Goal: Task Accomplishment & Management: Manage account settings

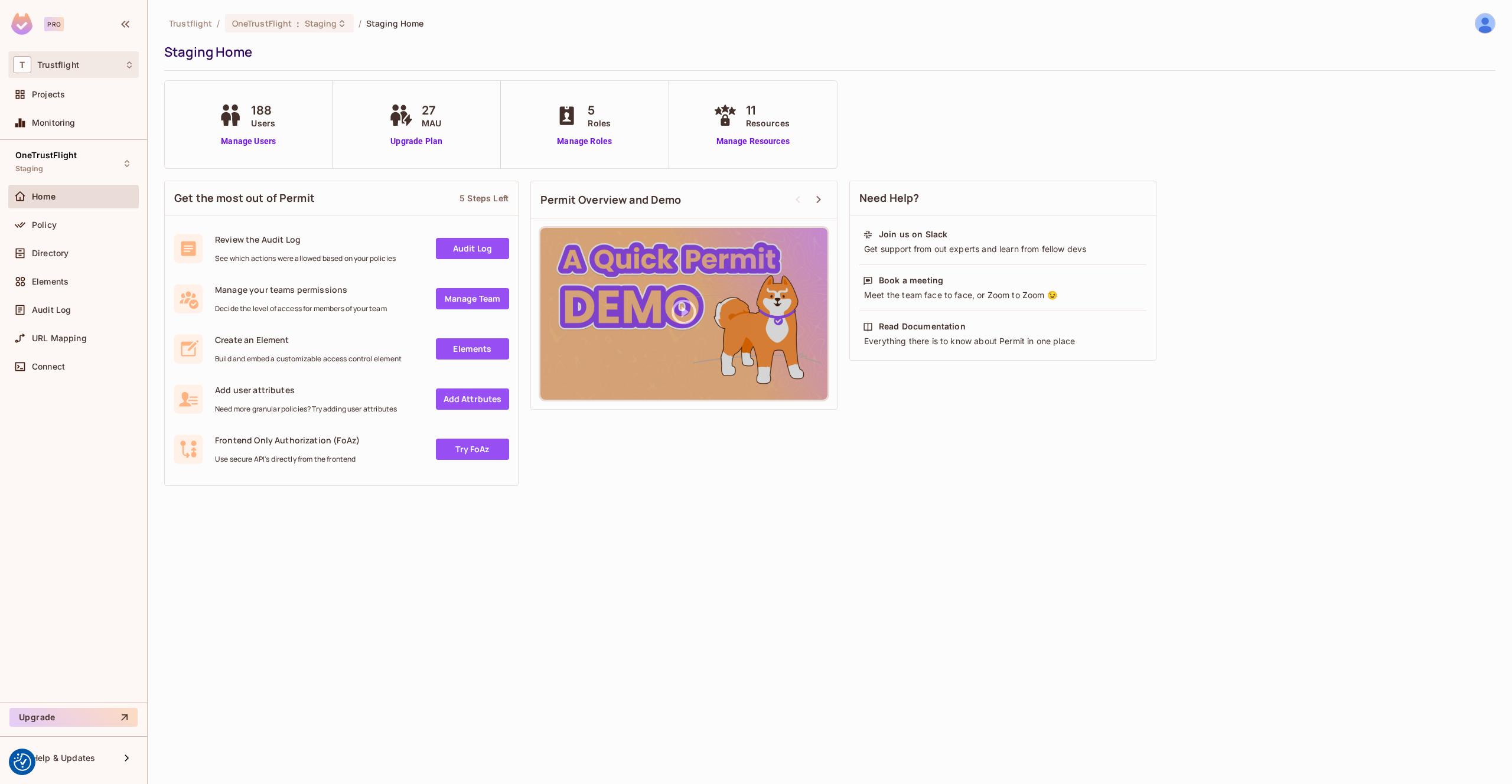
click at [106, 71] on div "T Trustflight" at bounding box center [74, 65] width 121 height 17
click at [105, 59] on div at bounding box center [756, 392] width 1512 height 784
click at [122, 24] on icon "button" at bounding box center [126, 24] width 8 height 7
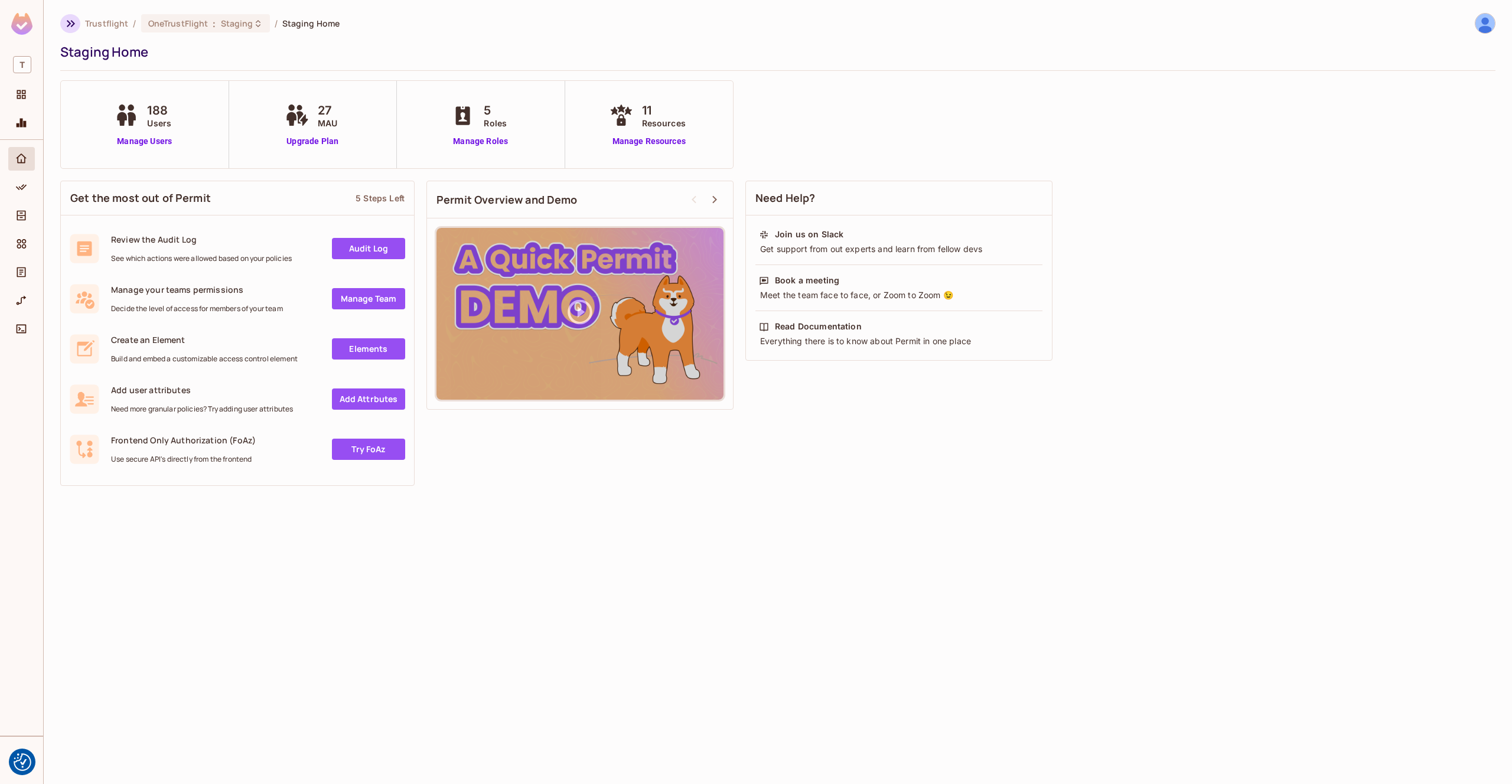
click at [72, 24] on icon "button" at bounding box center [71, 23] width 14 height 14
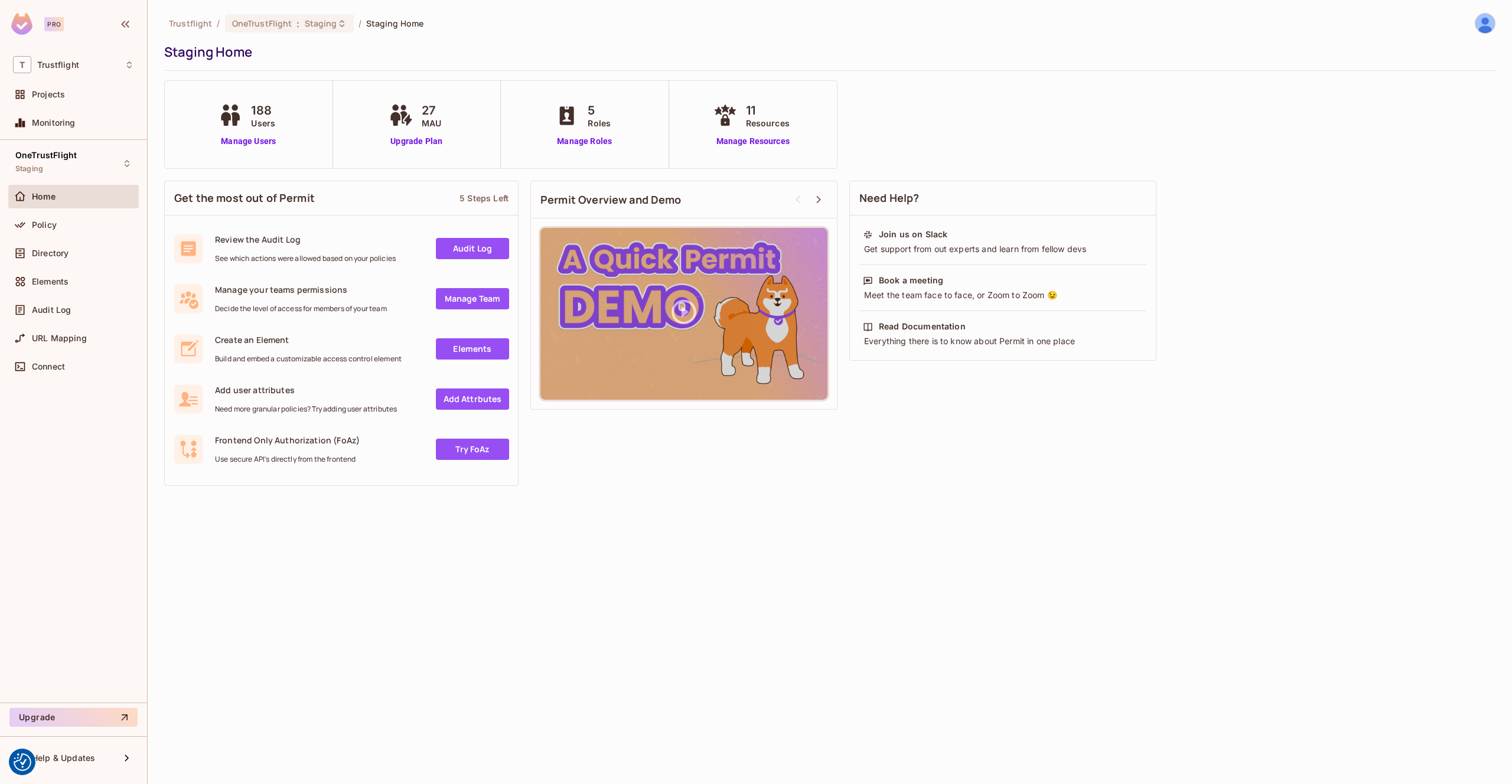
click at [61, 226] on div "Home Policy Directory Elements Audit Log URL Mapping Connect" at bounding box center [74, 284] width 130 height 199
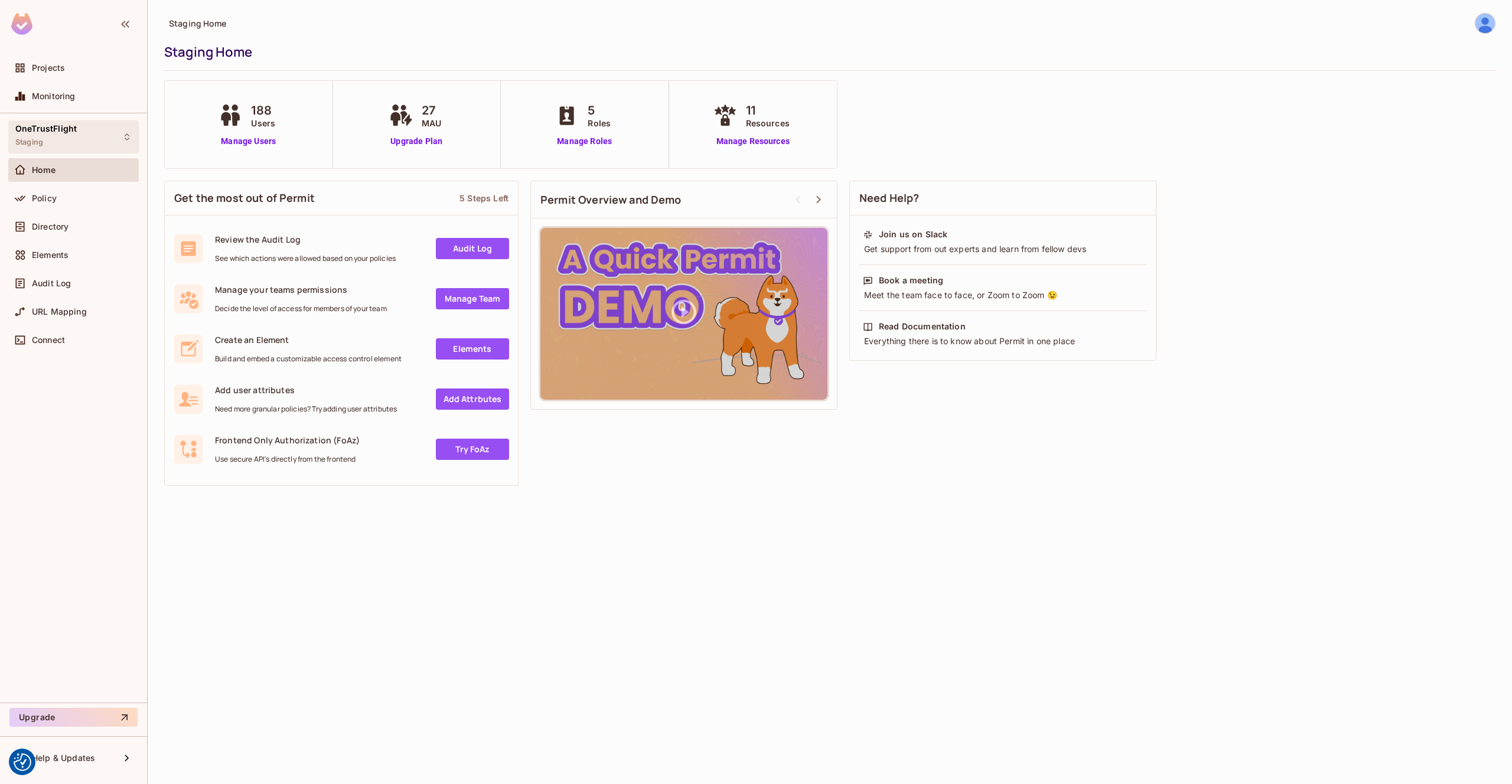
click at [117, 134] on div "OneTrustFlight Staging" at bounding box center [74, 137] width 130 height 33
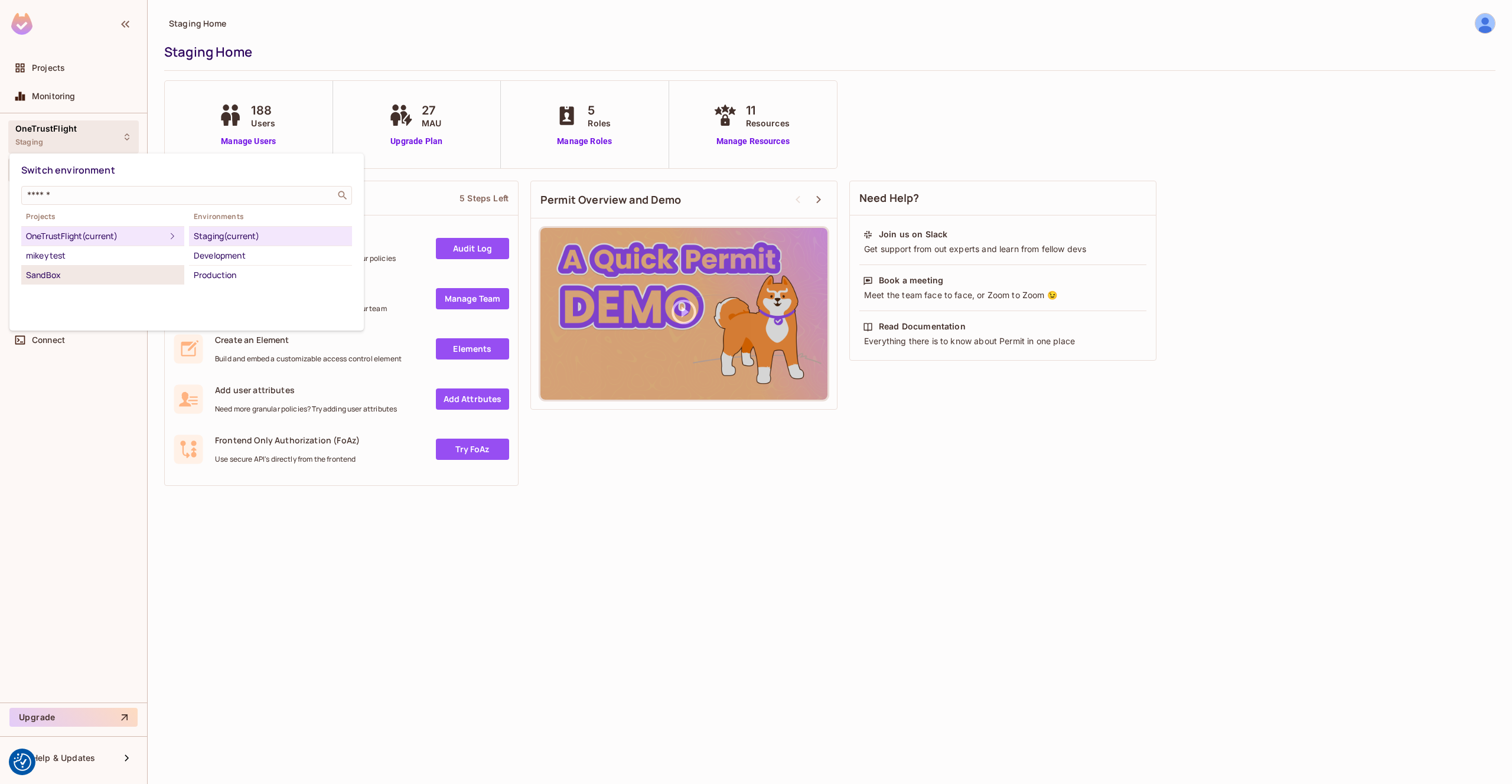
click at [89, 281] on div "SandBox" at bounding box center [103, 275] width 153 height 14
click at [61, 60] on div at bounding box center [756, 392] width 1512 height 784
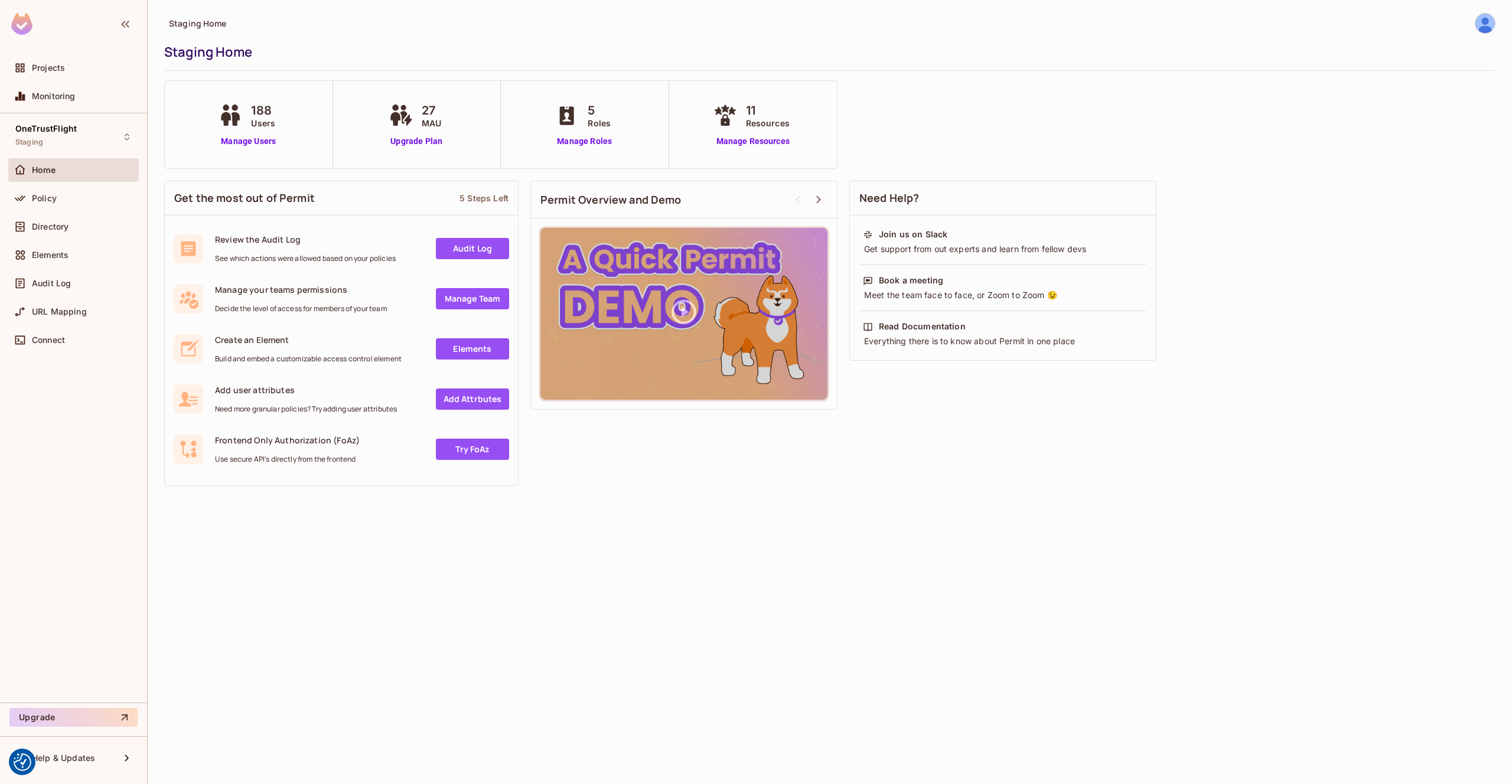
click at [54, 67] on div "Switch environment ​ Projects OneTrustFlight (current) mikeytest SandBox Enviro…" at bounding box center [756, 392] width 1512 height 784
click at [50, 68] on span "Projects" at bounding box center [48, 68] width 33 height 10
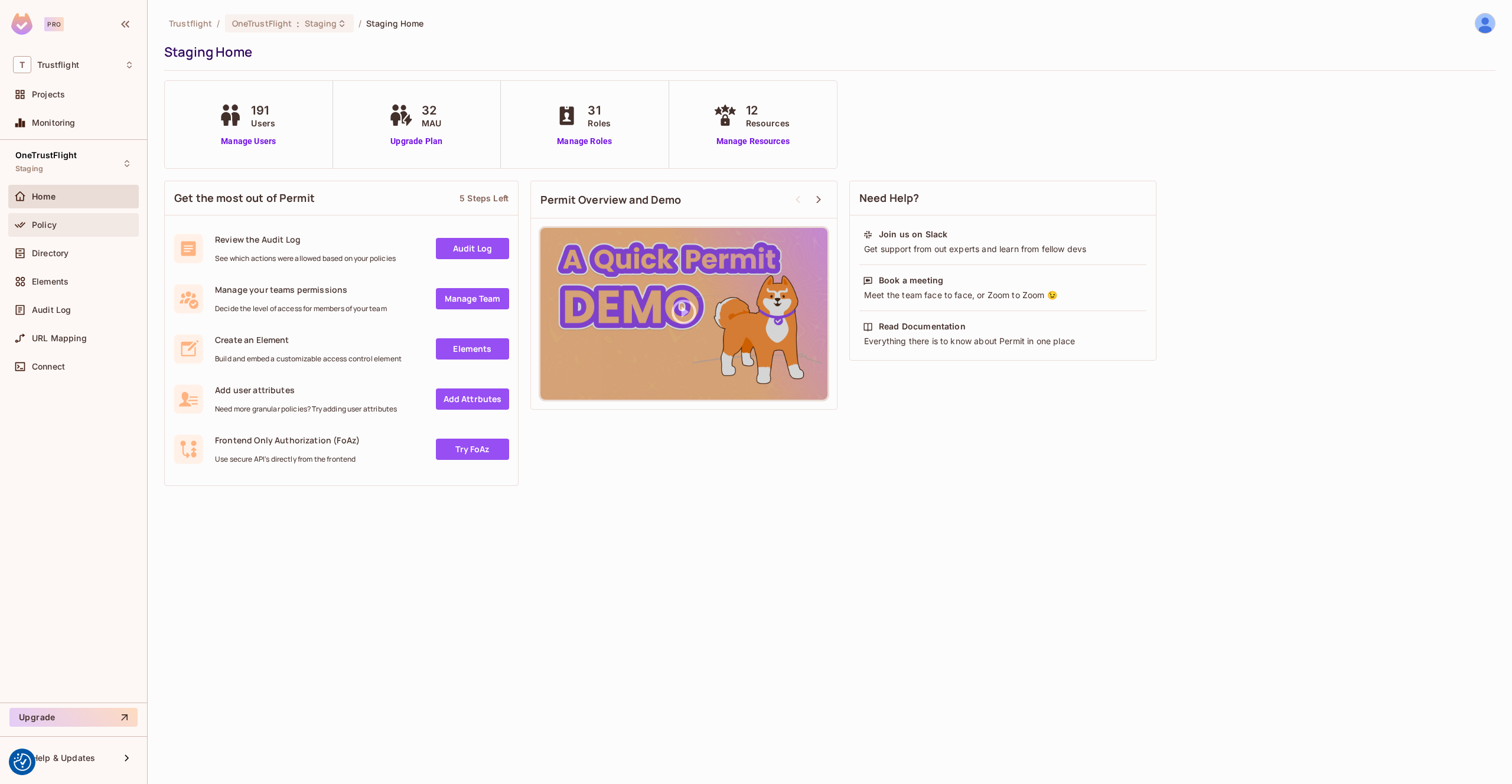
click at [77, 230] on div "Policy" at bounding box center [74, 225] width 121 height 14
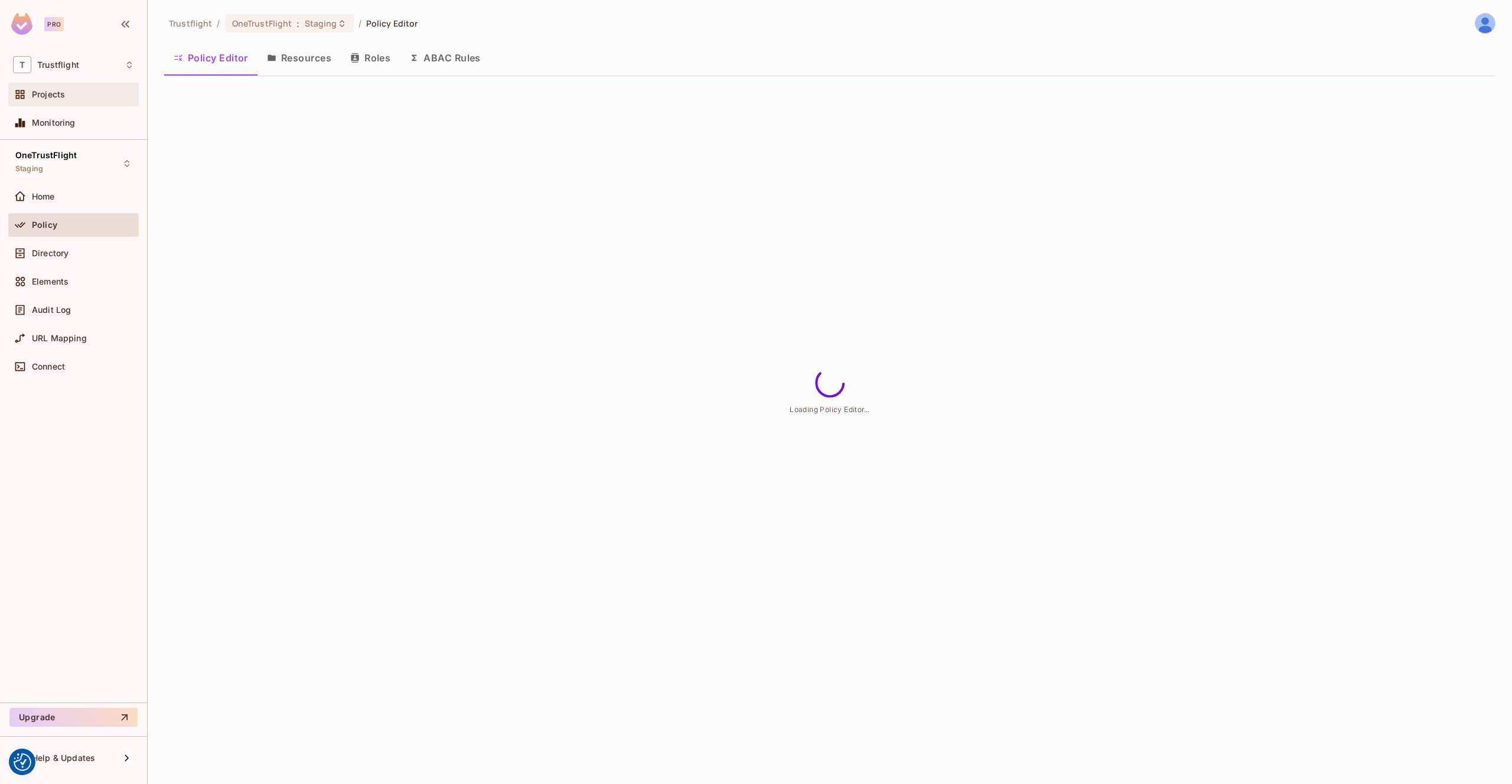
click at [68, 95] on div "Projects" at bounding box center [83, 95] width 102 height 10
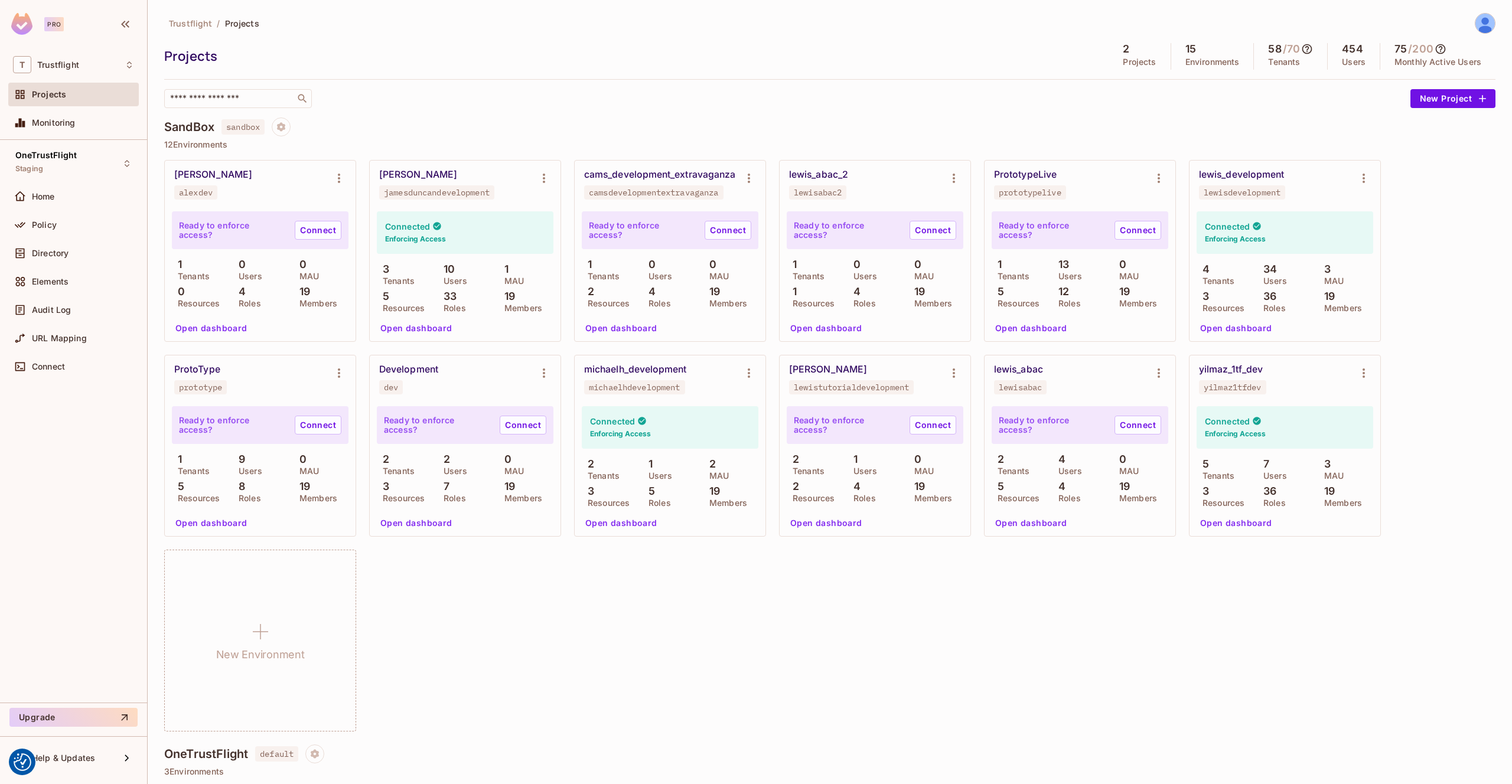
click at [417, 330] on button "Open dashboard" at bounding box center [416, 328] width 82 height 19
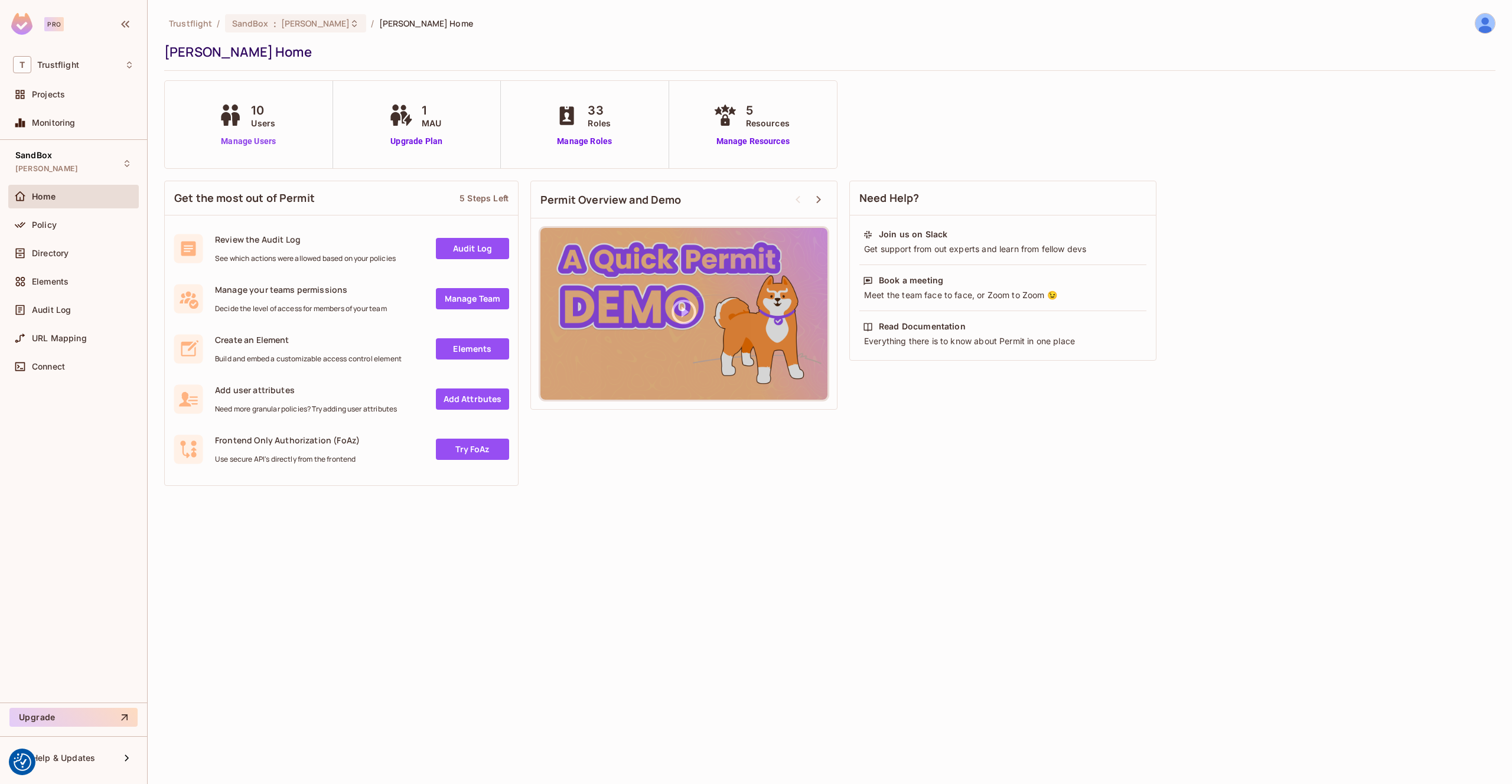
click at [254, 142] on link "Manage Users" at bounding box center [248, 141] width 66 height 13
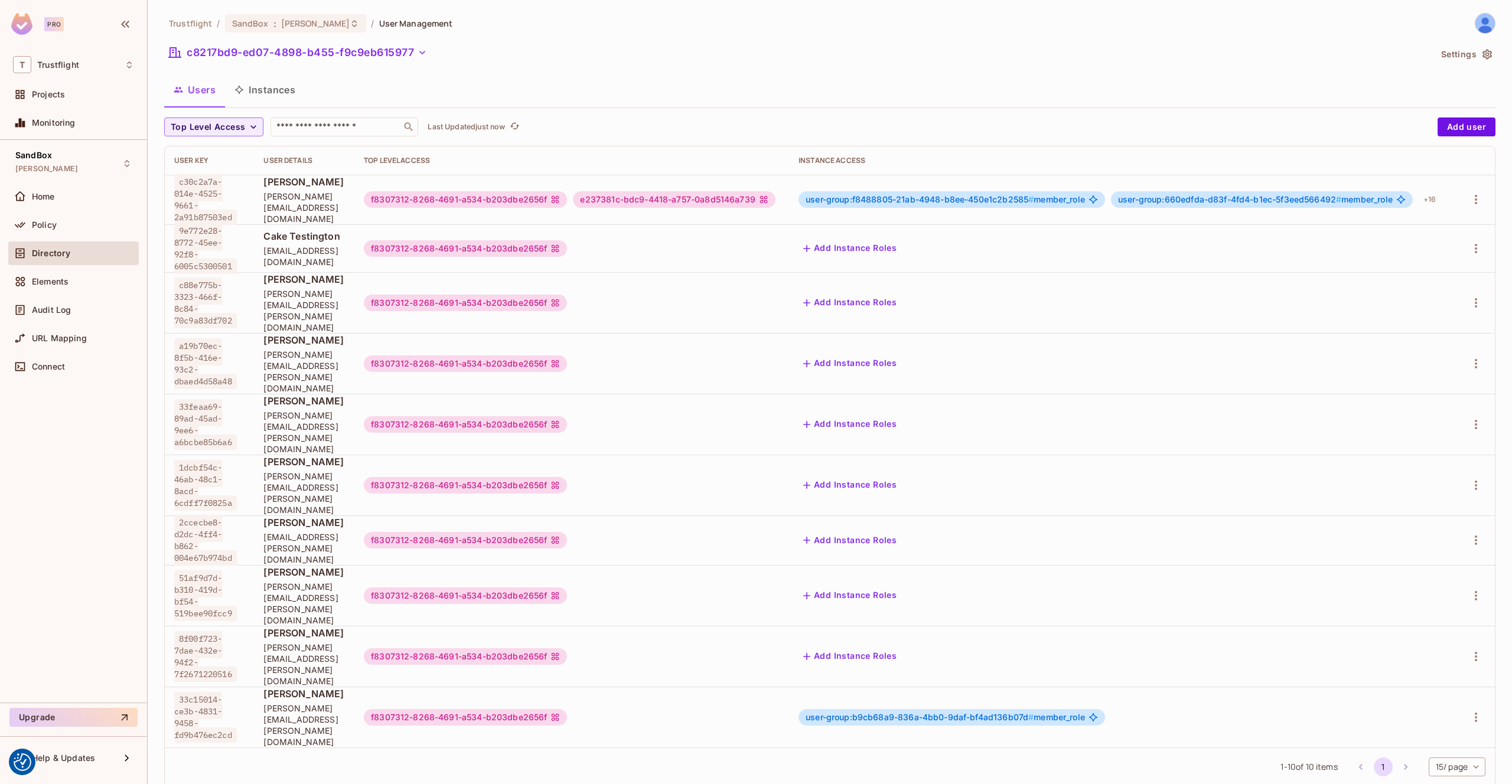
scroll to position [2, 0]
click at [437, 51] on div "c8217bd9-ed07-4898-b455-f9c9eb615977" at bounding box center [797, 54] width 1266 height 22
click at [428, 53] on icon "button" at bounding box center [423, 53] width 12 height 12
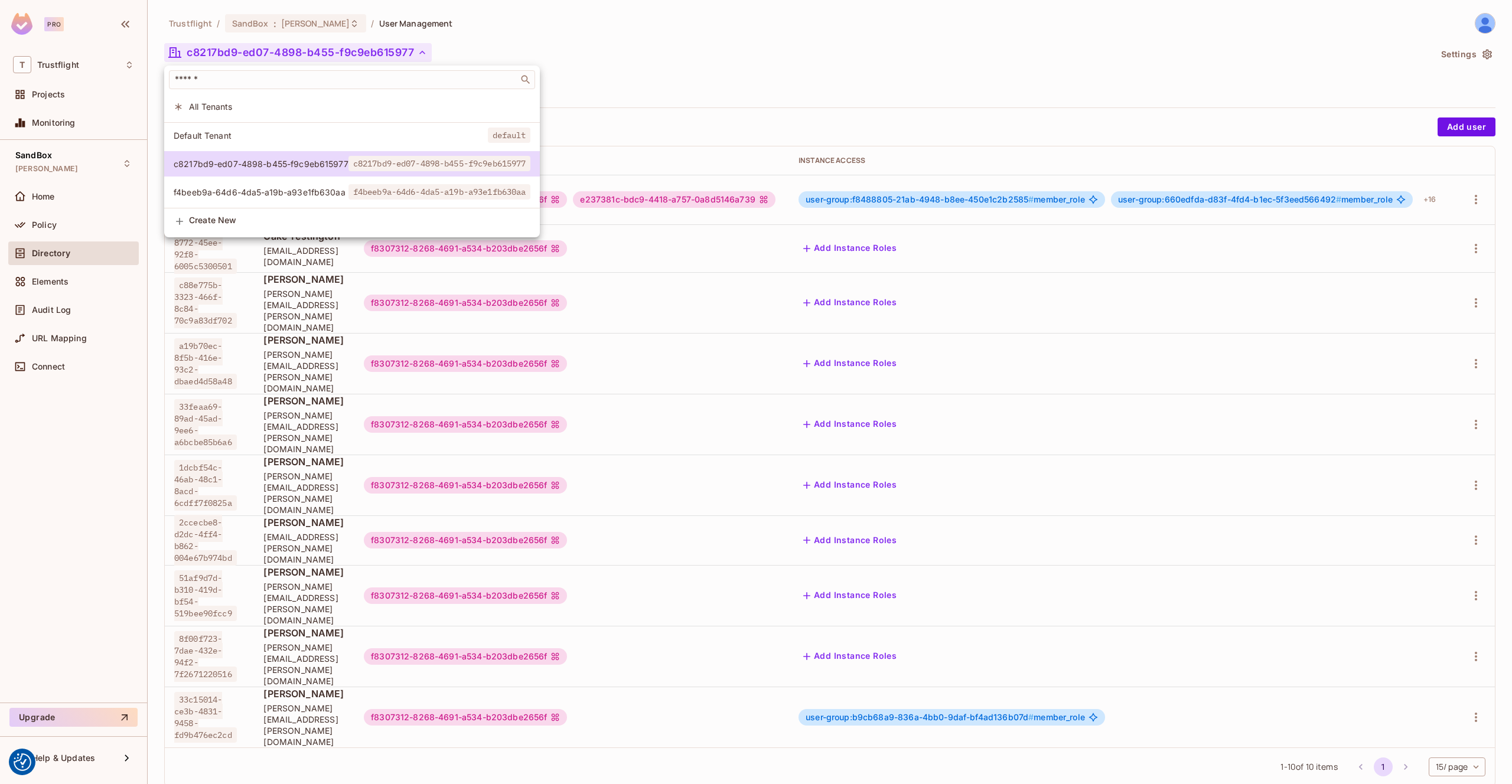
click at [305, 198] on li "f4beeb9a-64d6-4da5-a19b-a93e1fb630aa f4beeb9a-64d6-4da5-a19b-a93e1fb630aa" at bounding box center [352, 192] width 376 height 25
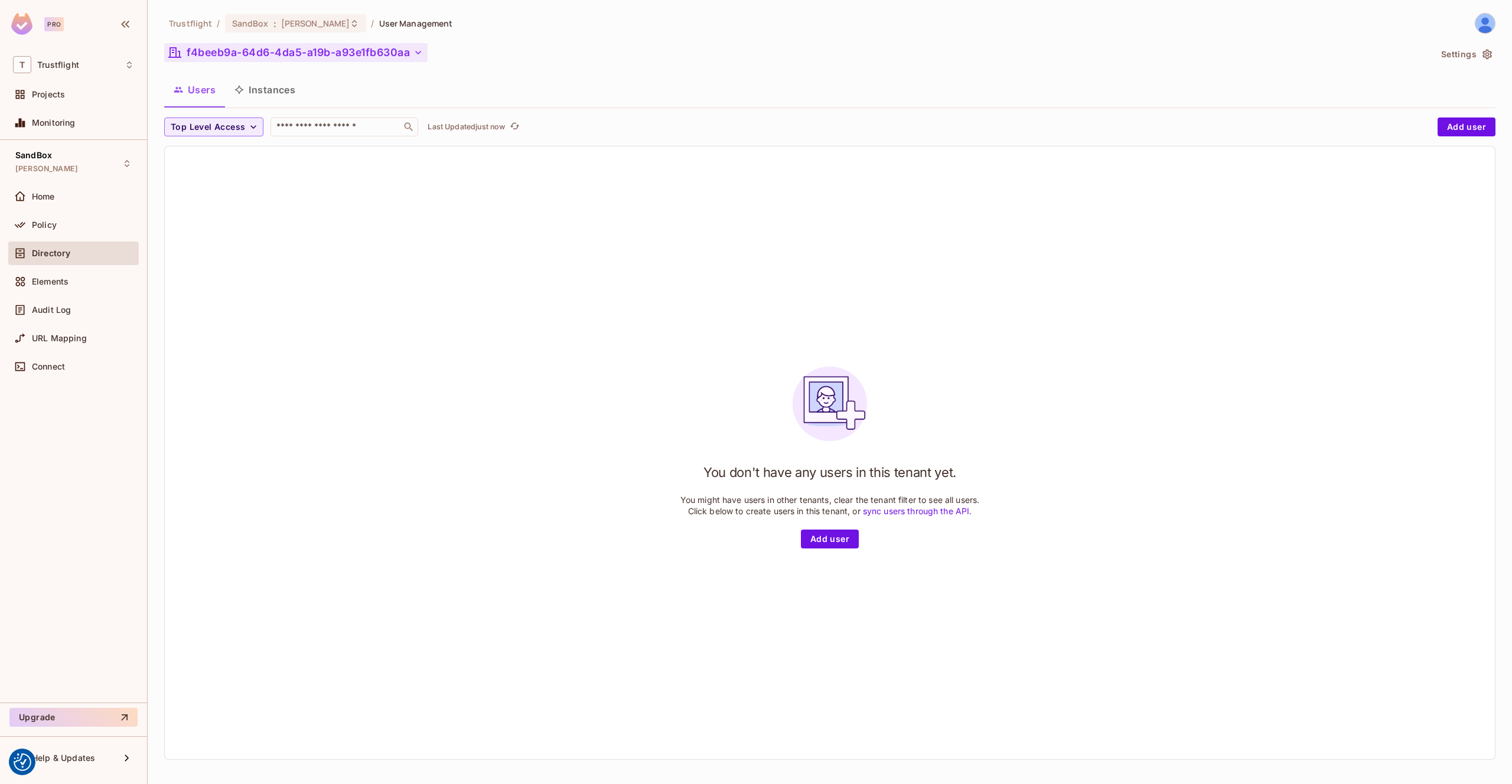
click at [1458, 51] on button "Settings" at bounding box center [1466, 54] width 59 height 19
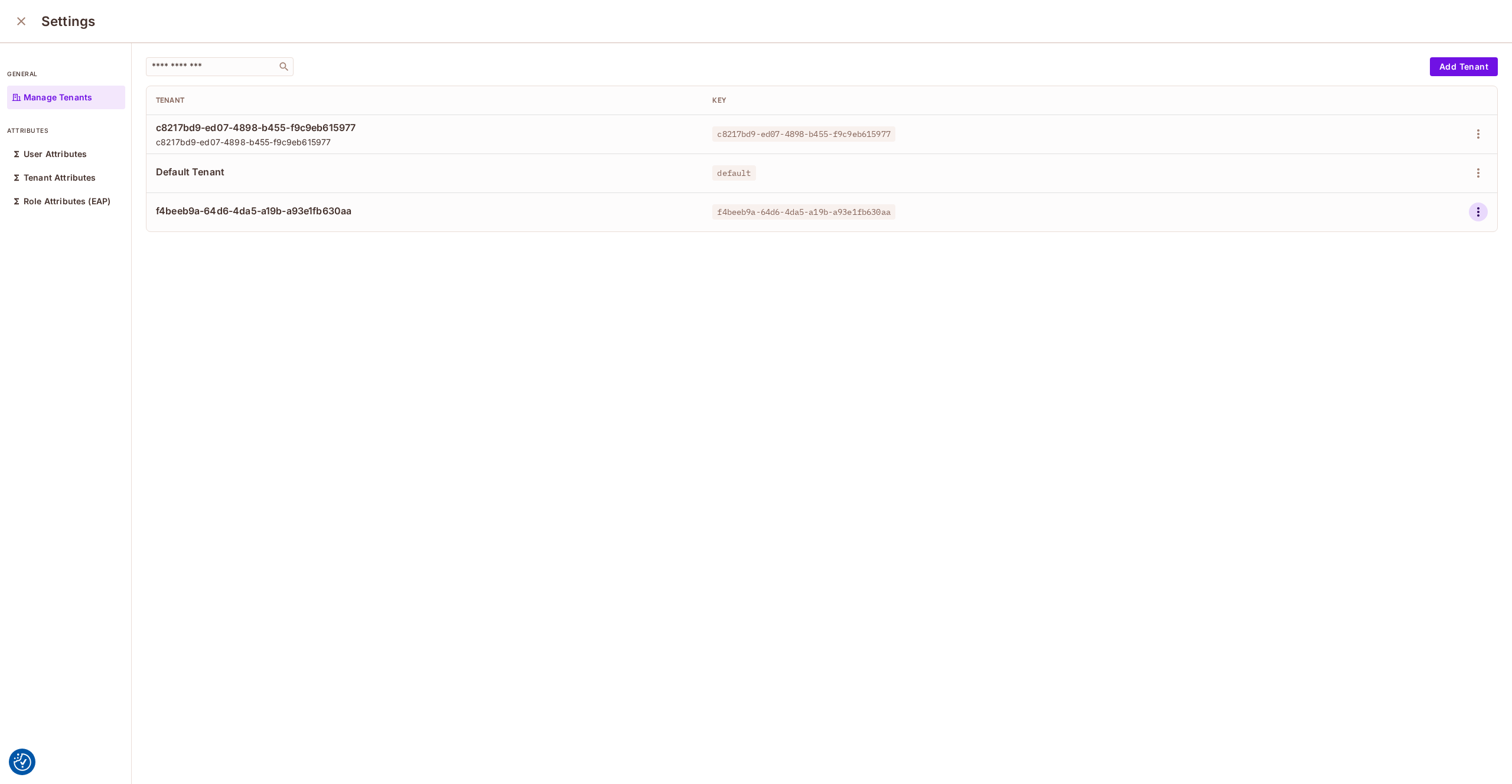
click at [1481, 215] on icon "button" at bounding box center [1478, 211] width 14 height 14
click at [1423, 292] on div "Delete Tenant" at bounding box center [1436, 291] width 56 height 12
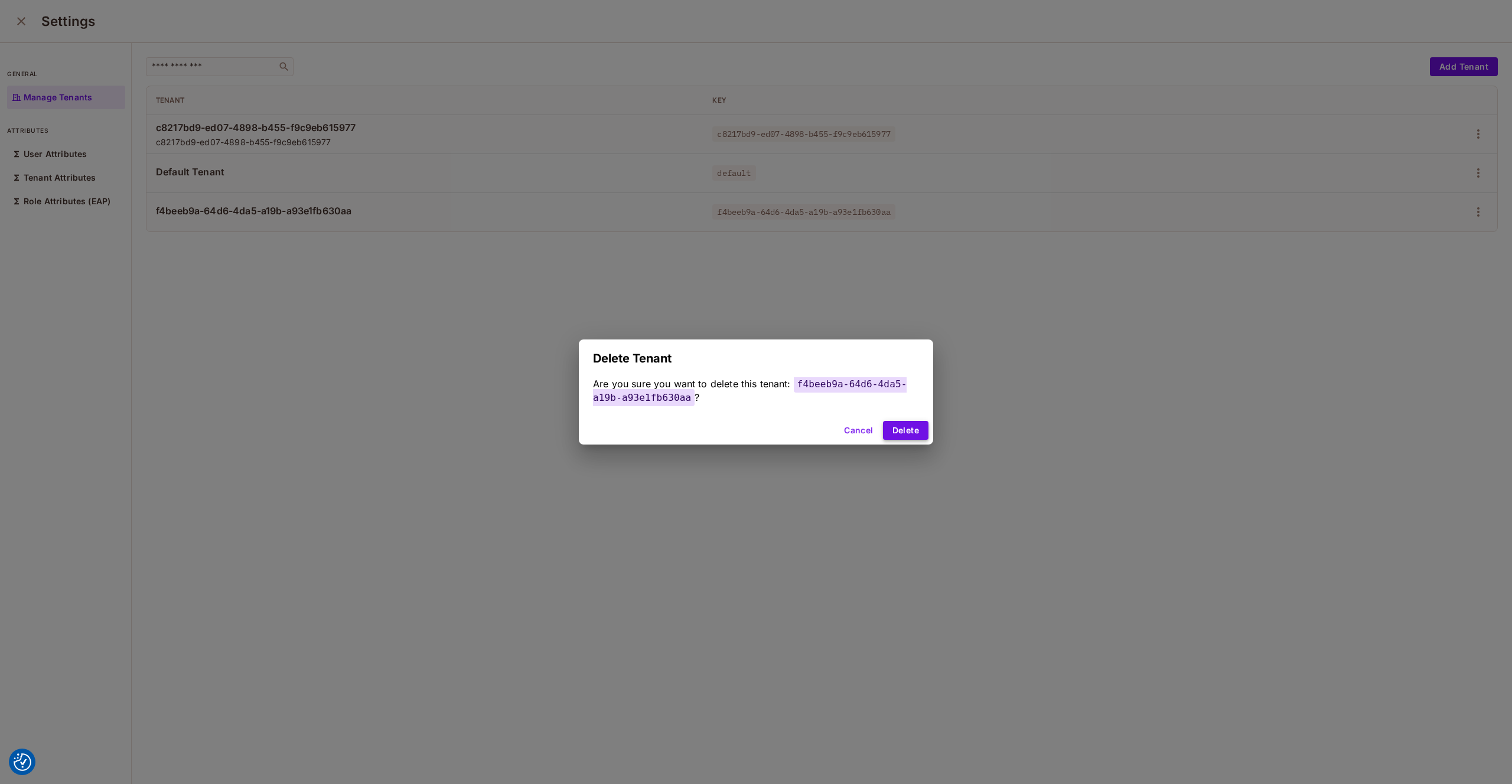
click at [897, 429] on button "Delete" at bounding box center [905, 430] width 45 height 19
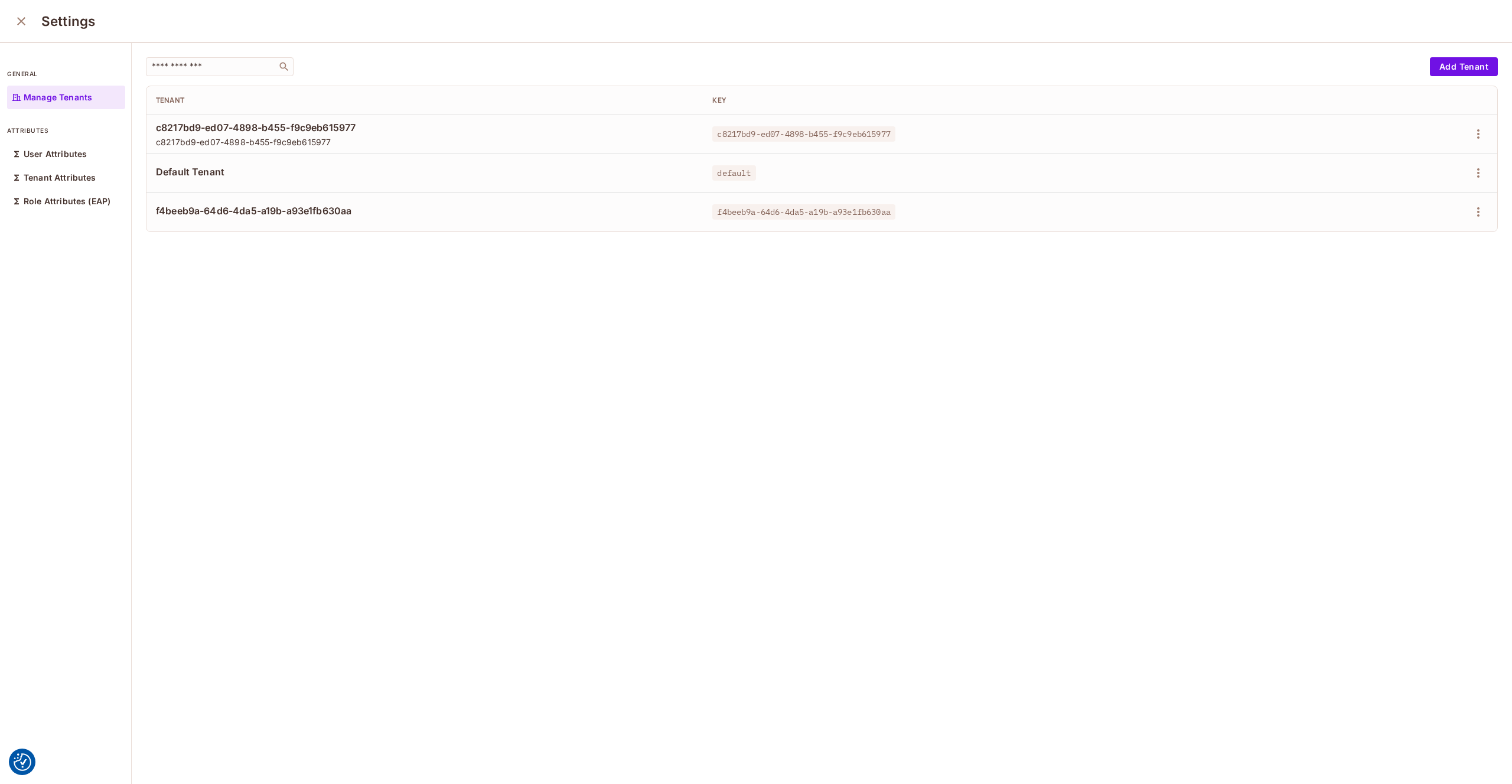
drag, startPoint x: 615, startPoint y: 203, endPoint x: 677, endPoint y: 206, distance: 62.1
click at [615, 203] on td "f4beeb9a-64d6-4da5-a19b-a93e1fb630aa" at bounding box center [424, 212] width 556 height 39
click at [1473, 210] on icon "button" at bounding box center [1478, 211] width 14 height 14
click at [1445, 263] on div "Edit Attributes" at bounding box center [1437, 265] width 59 height 12
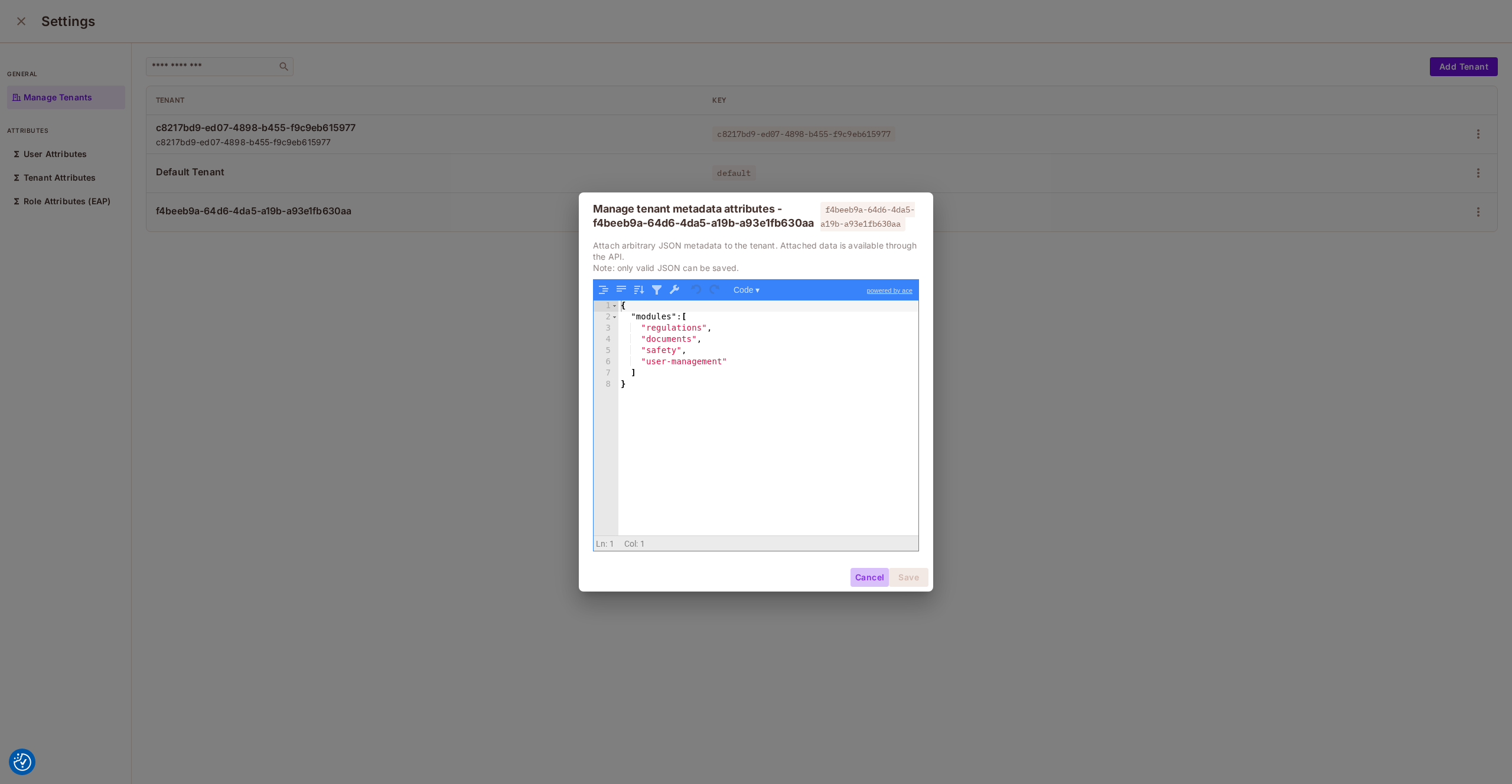
click at [856, 582] on button "Cancel" at bounding box center [870, 577] width 39 height 19
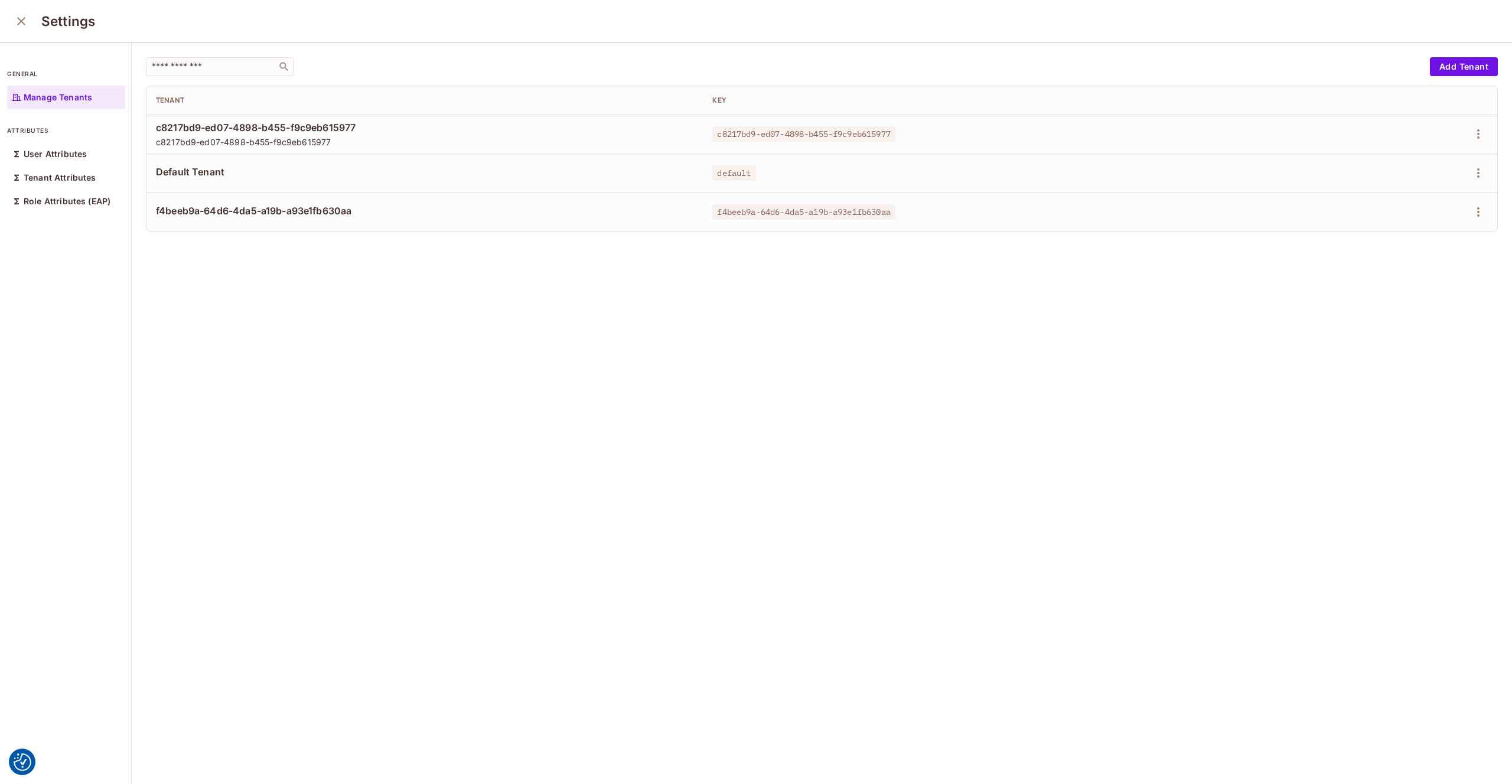
click at [21, 26] on icon "close" at bounding box center [21, 21] width 14 height 14
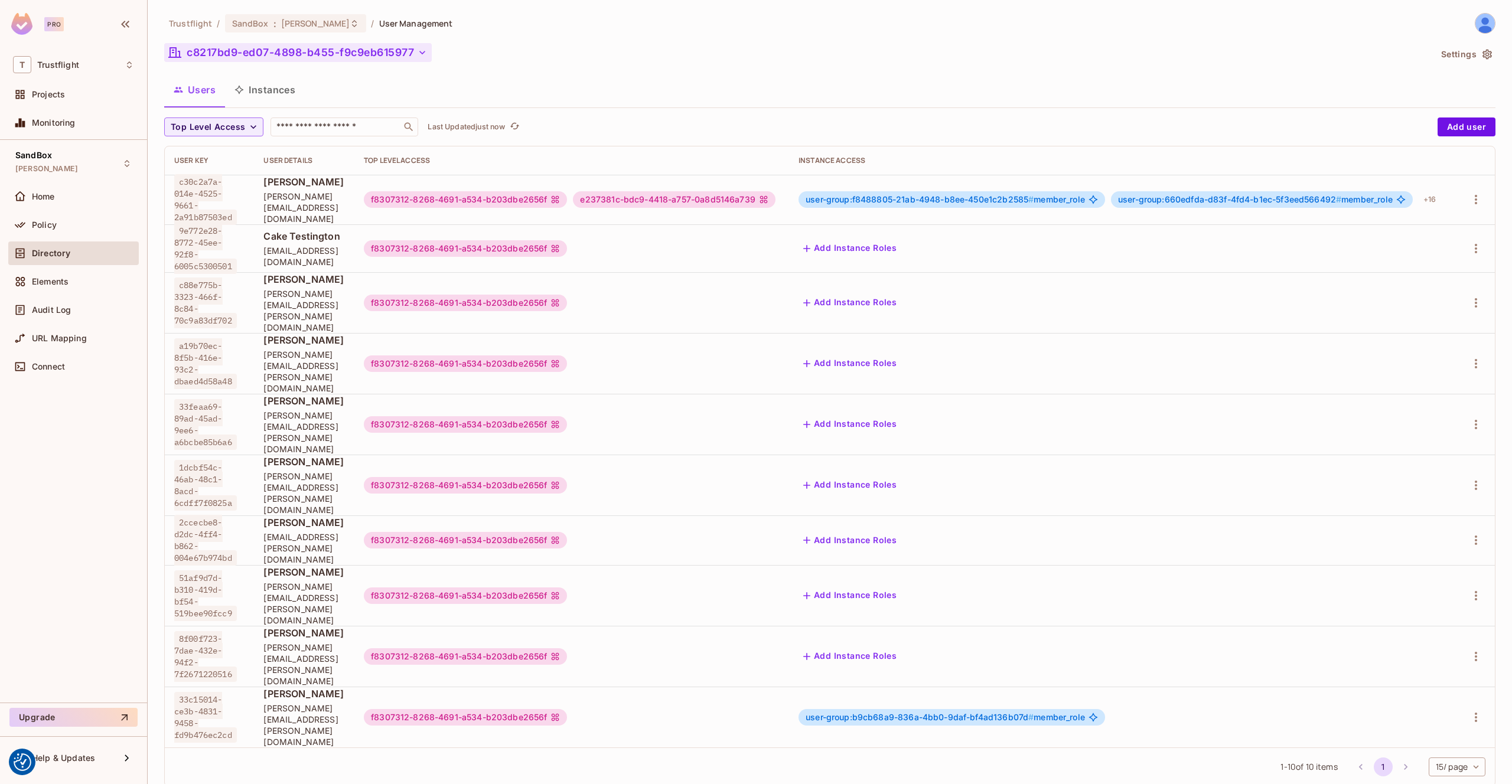
click at [365, 53] on button "c8217bd9-ed07-4898-b455-f9c9eb615977" at bounding box center [298, 52] width 267 height 19
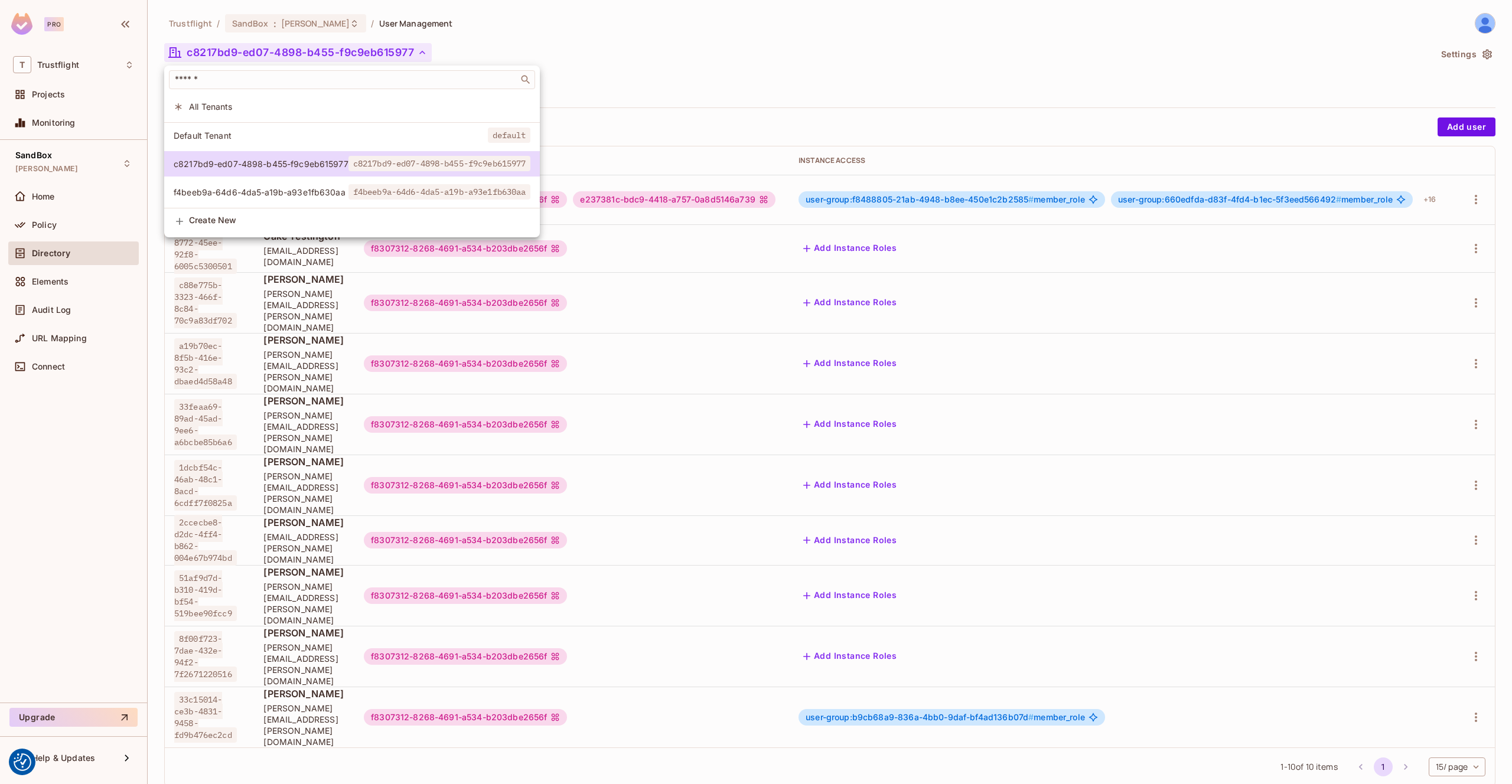
click at [315, 186] on span "f4beeb9a-64d6-4da5-a19b-a93e1fb630aa" at bounding box center [261, 192] width 175 height 11
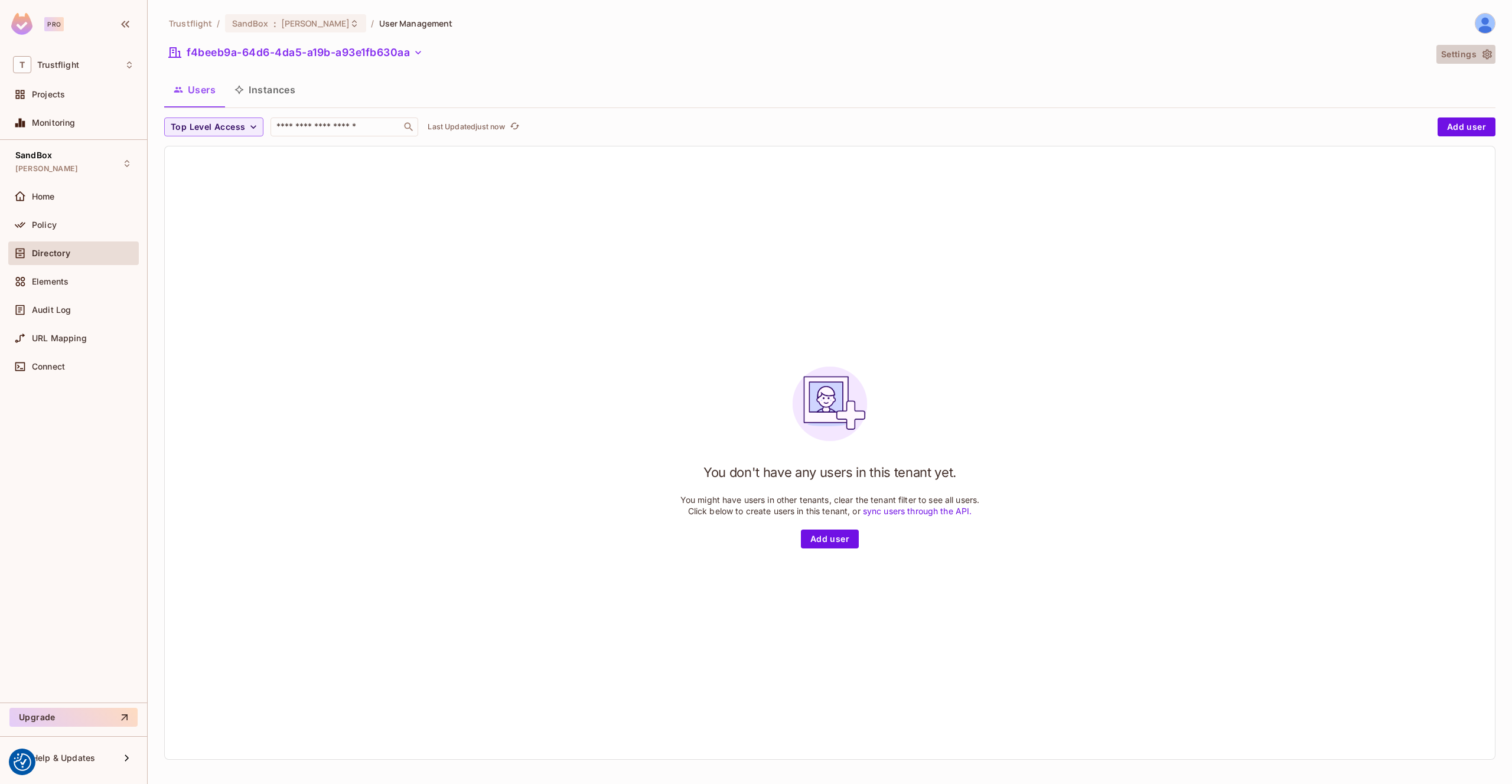
click at [1462, 54] on button "Settings" at bounding box center [1466, 54] width 59 height 19
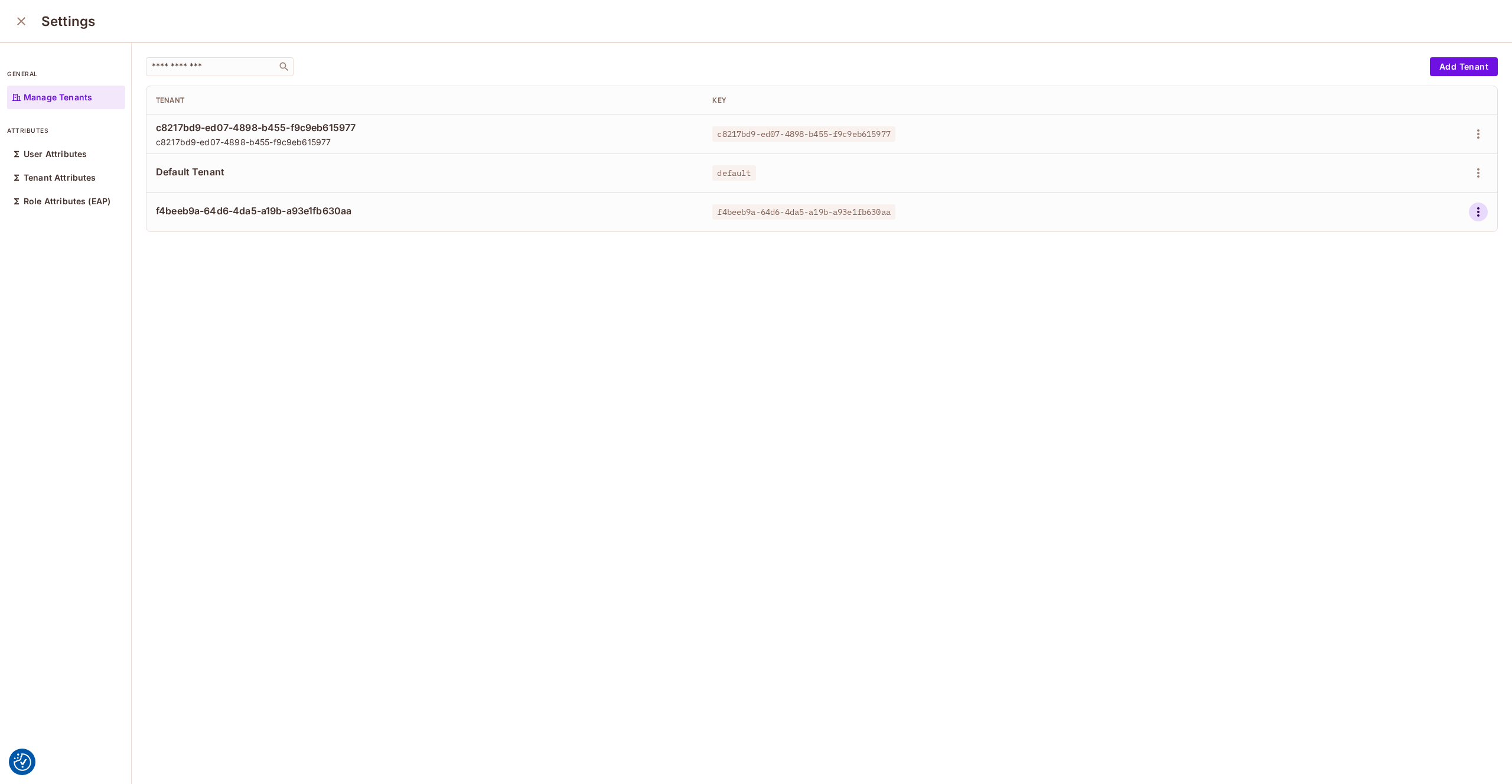
click at [1475, 211] on icon "button" at bounding box center [1478, 211] width 14 height 14
click at [1415, 288] on div "Delete Tenant" at bounding box center [1436, 291] width 56 height 12
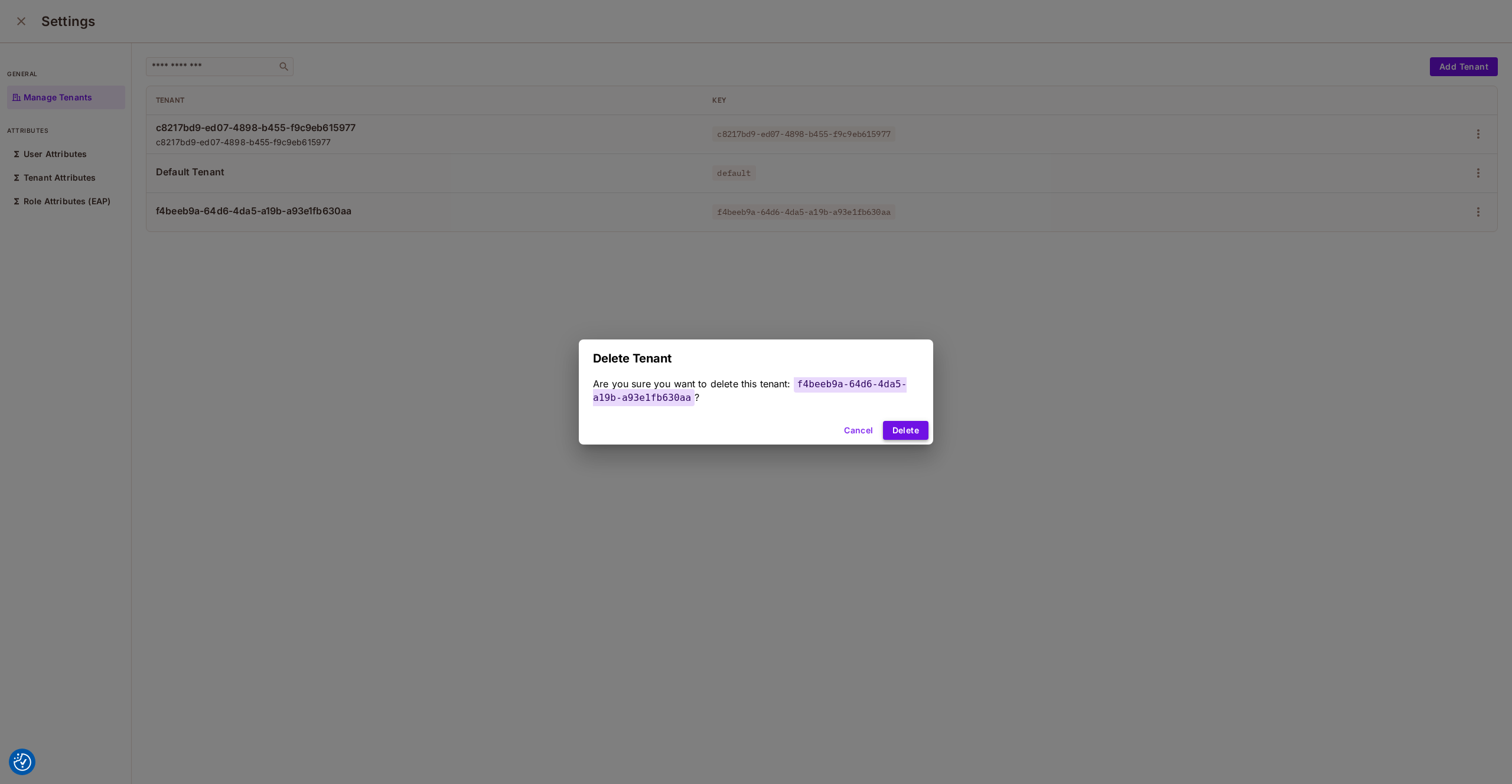
click at [905, 426] on button "Delete" at bounding box center [905, 430] width 45 height 19
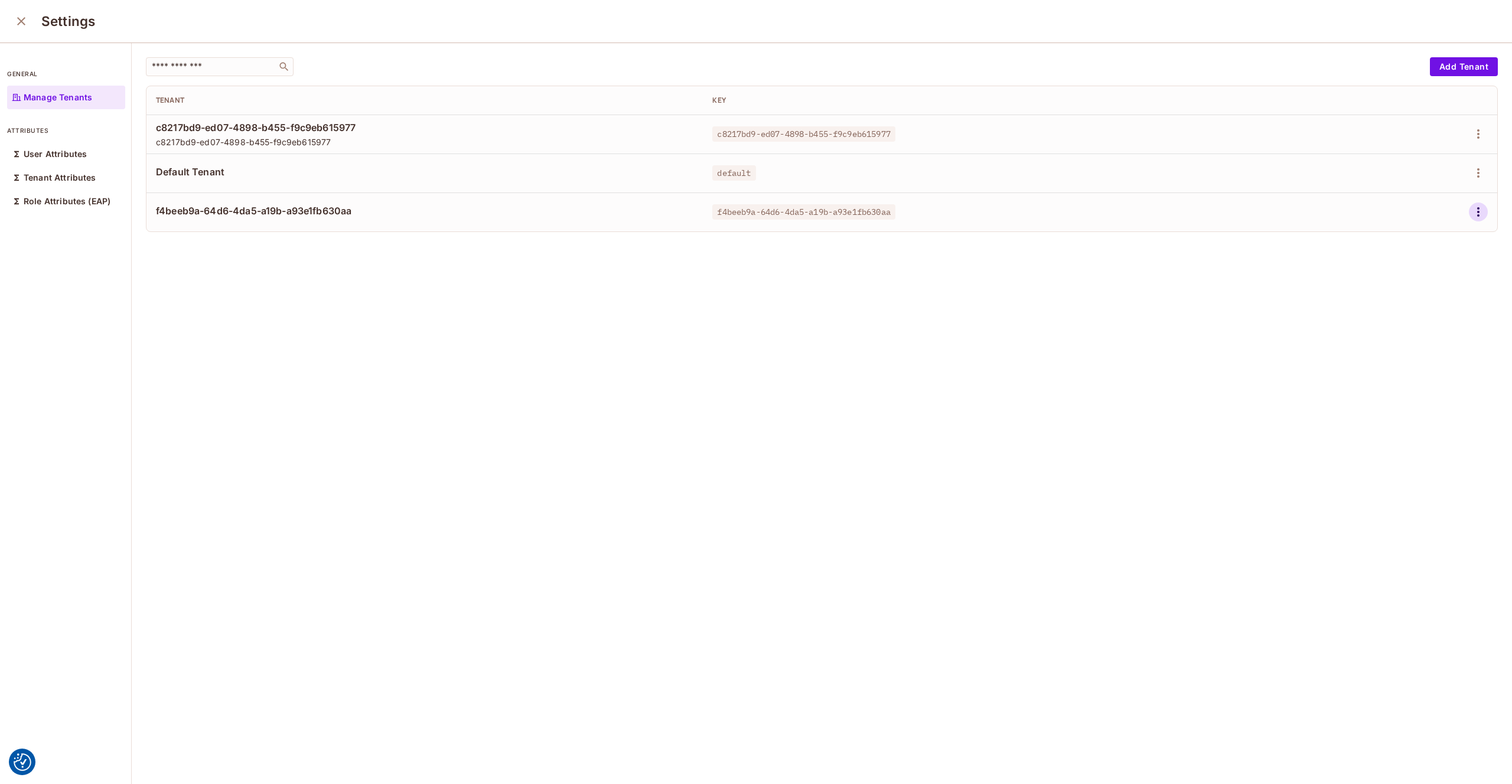
click at [1479, 215] on icon "button" at bounding box center [1478, 211] width 14 height 14
click at [1434, 263] on div "Edit Attributes" at bounding box center [1437, 265] width 59 height 12
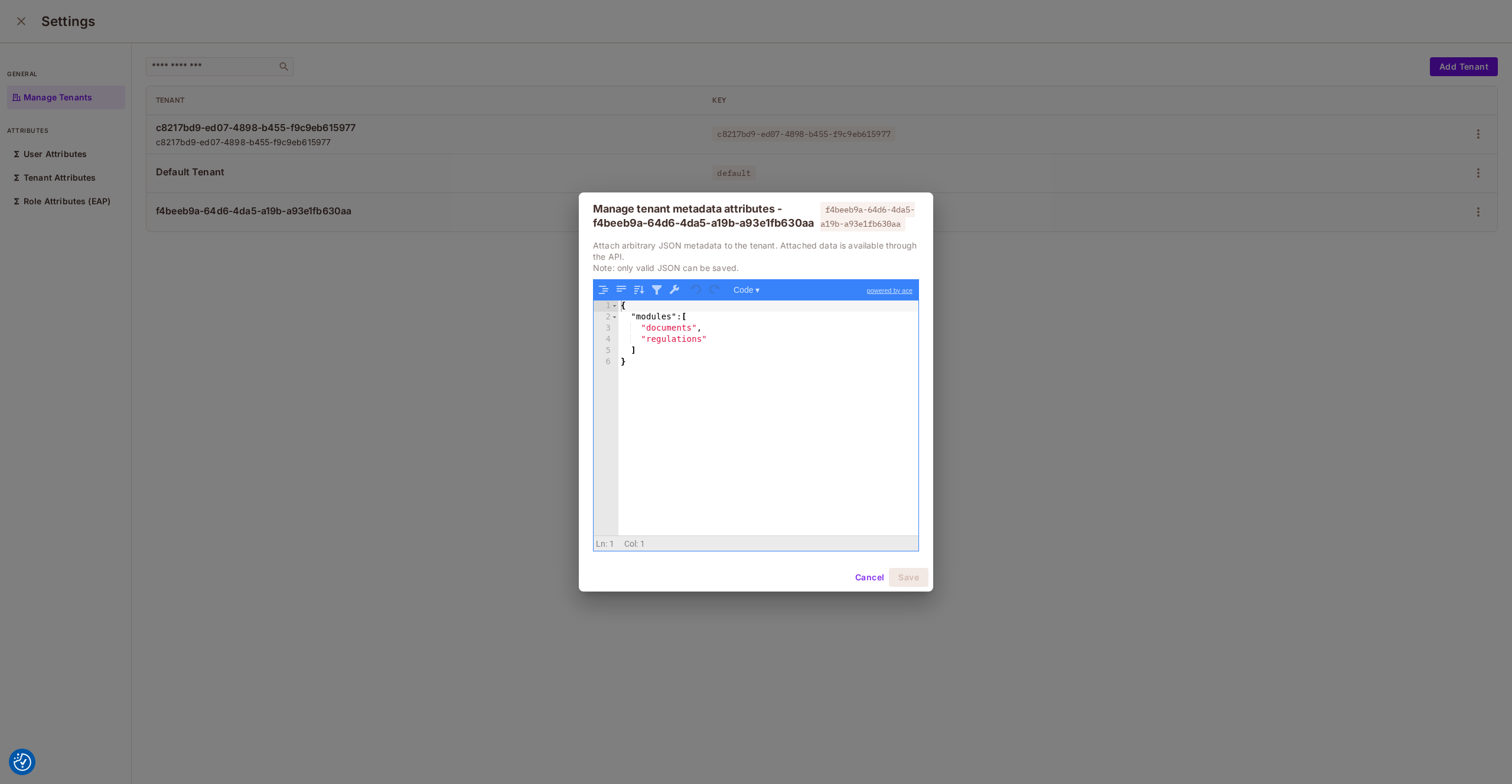
click at [863, 584] on button "Cancel" at bounding box center [870, 577] width 39 height 19
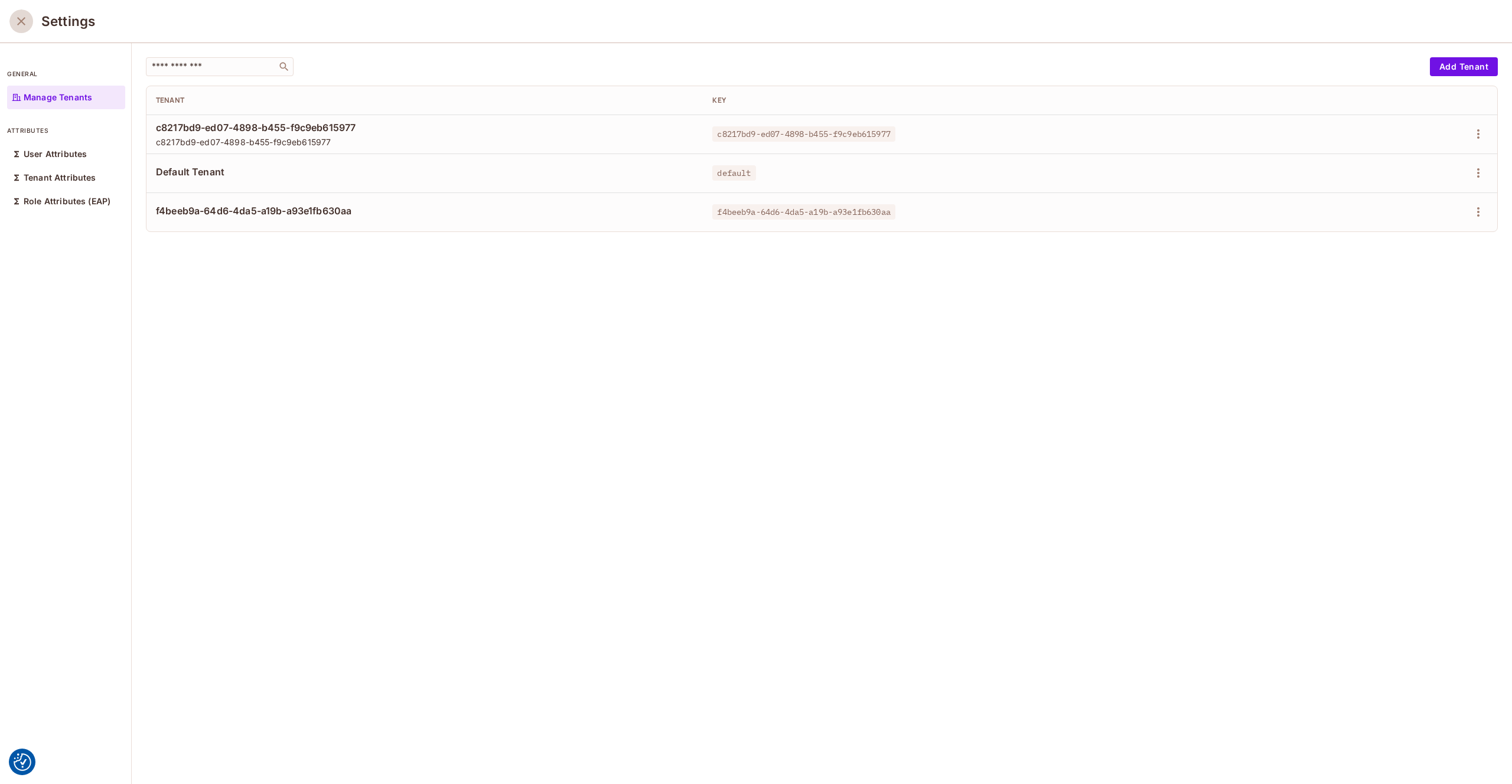
click at [17, 22] on icon "close" at bounding box center [21, 21] width 14 height 14
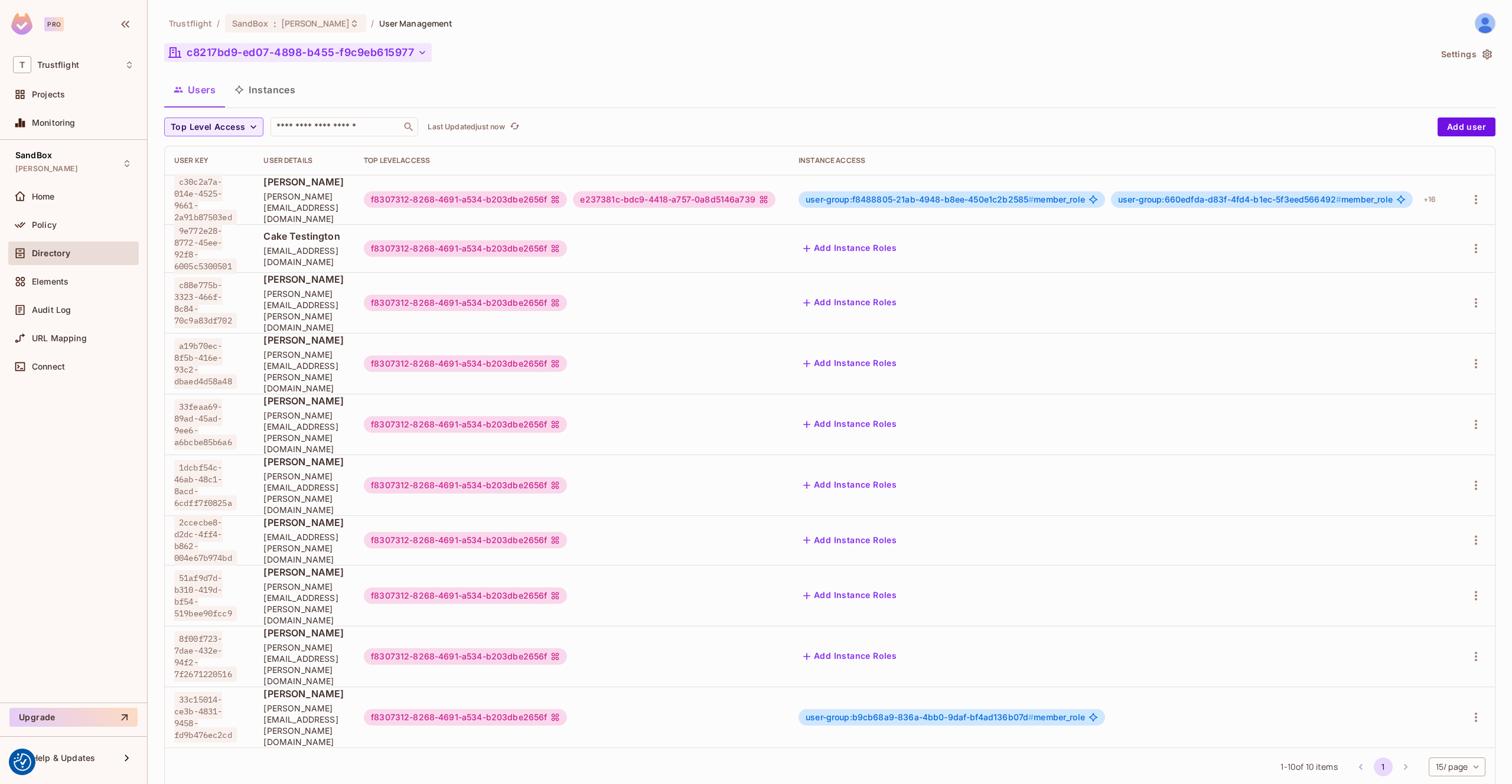
click at [402, 50] on button "c8217bd9-ed07-4898-b455-f9c9eb615977" at bounding box center [298, 52] width 267 height 19
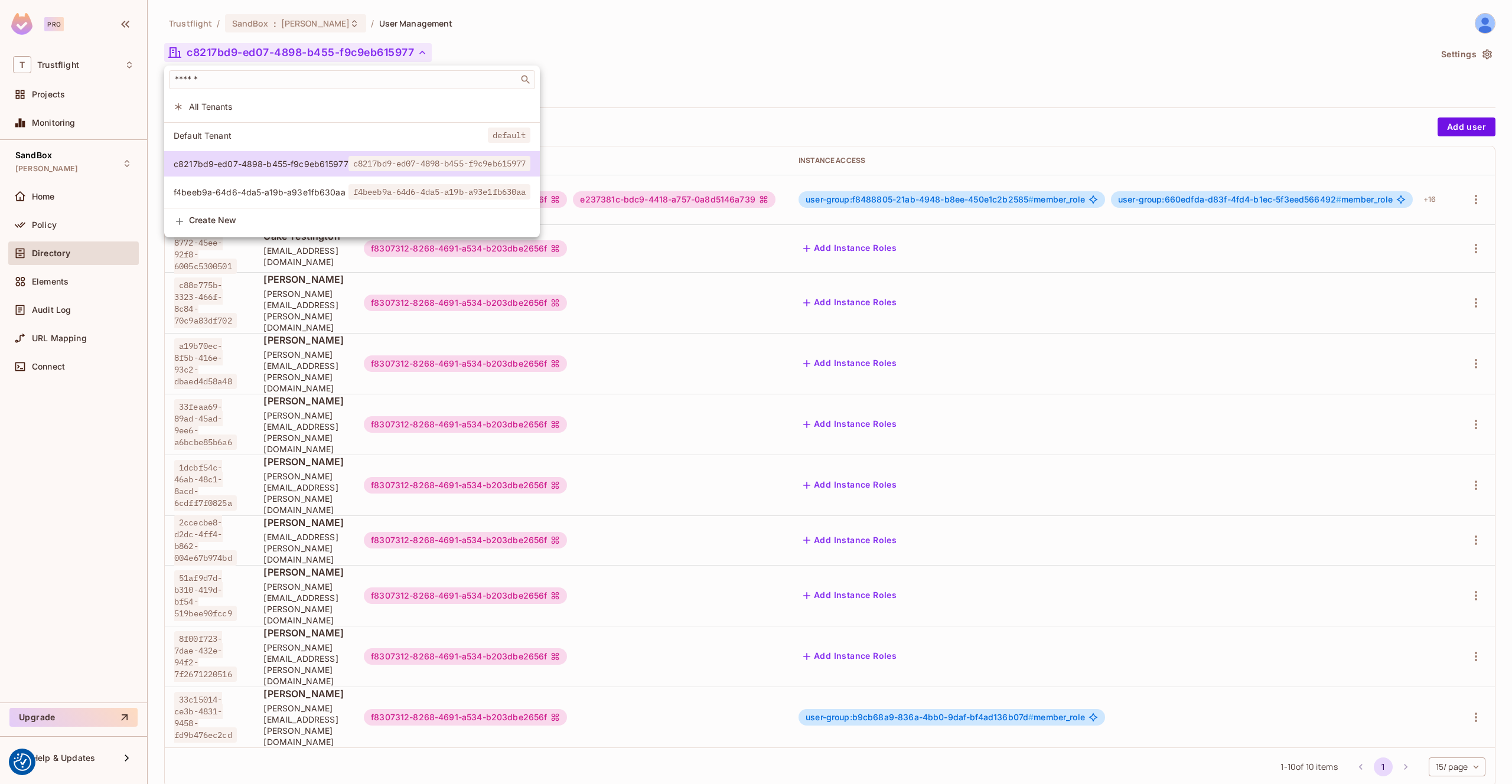
click at [339, 196] on span "f4beeb9a-64d6-4da5-a19b-a93e1fb630aa" at bounding box center [261, 192] width 175 height 11
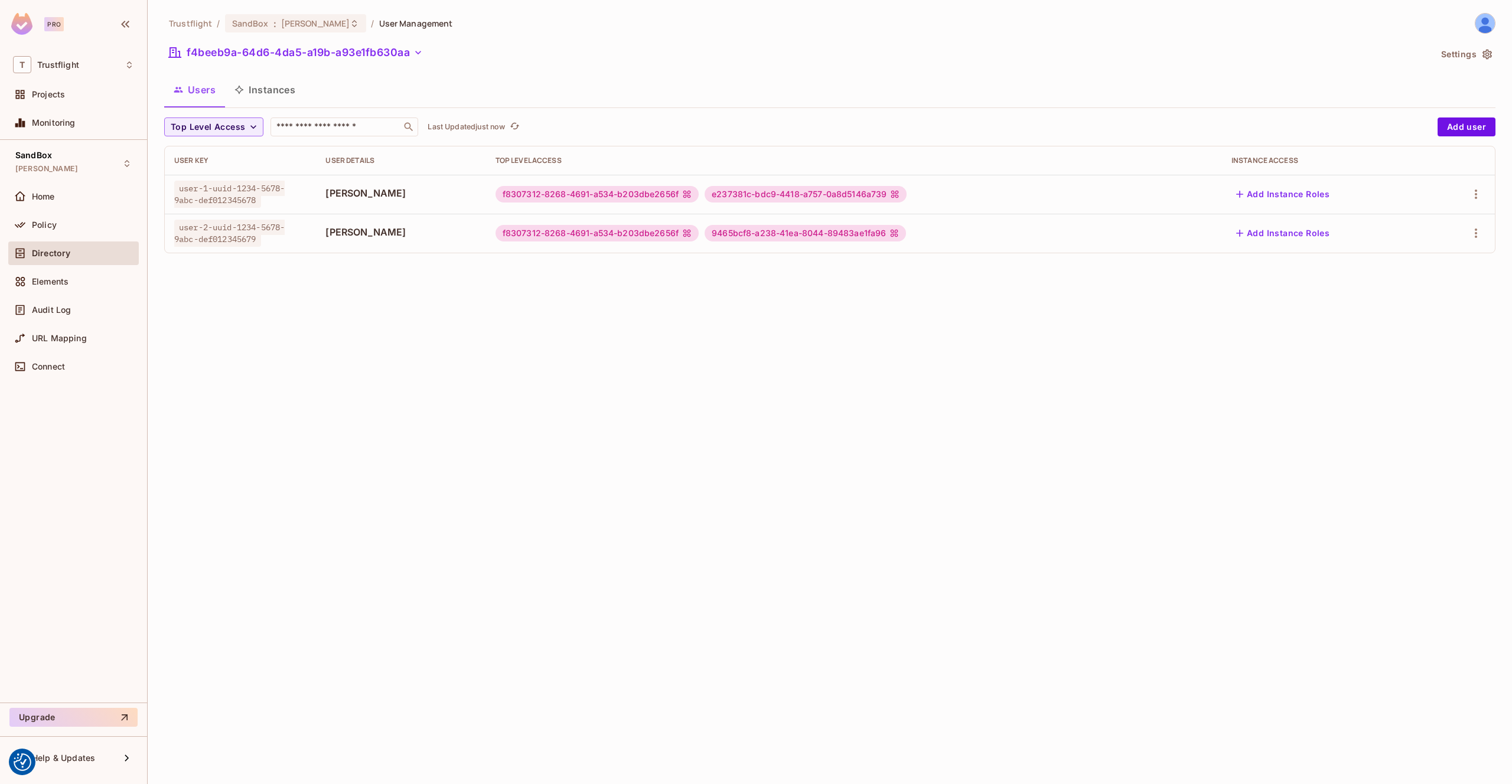
click at [782, 72] on div "Trustflight / SandBox : james_duncan_development / User Management f4beeb9a-64d…" at bounding box center [830, 138] width 1331 height 250
